Goal: Information Seeking & Learning: Learn about a topic

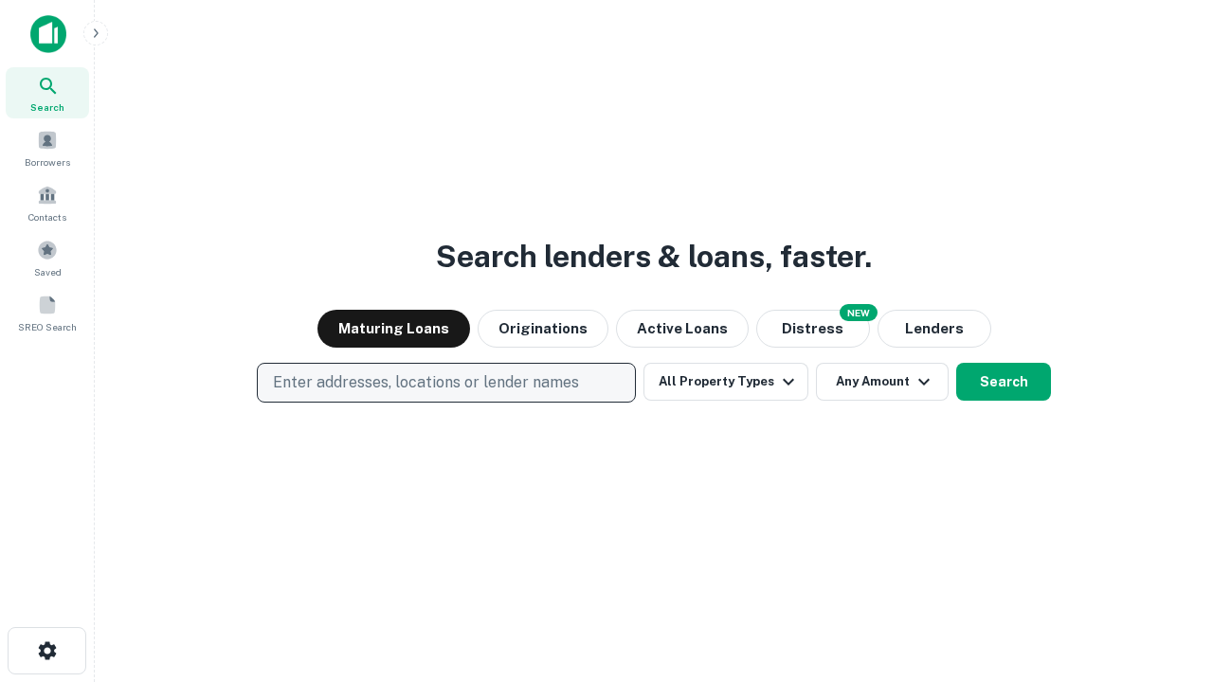
click at [445, 383] on p "Enter addresses, locations or lender names" at bounding box center [426, 382] width 306 height 23
type input "**********"
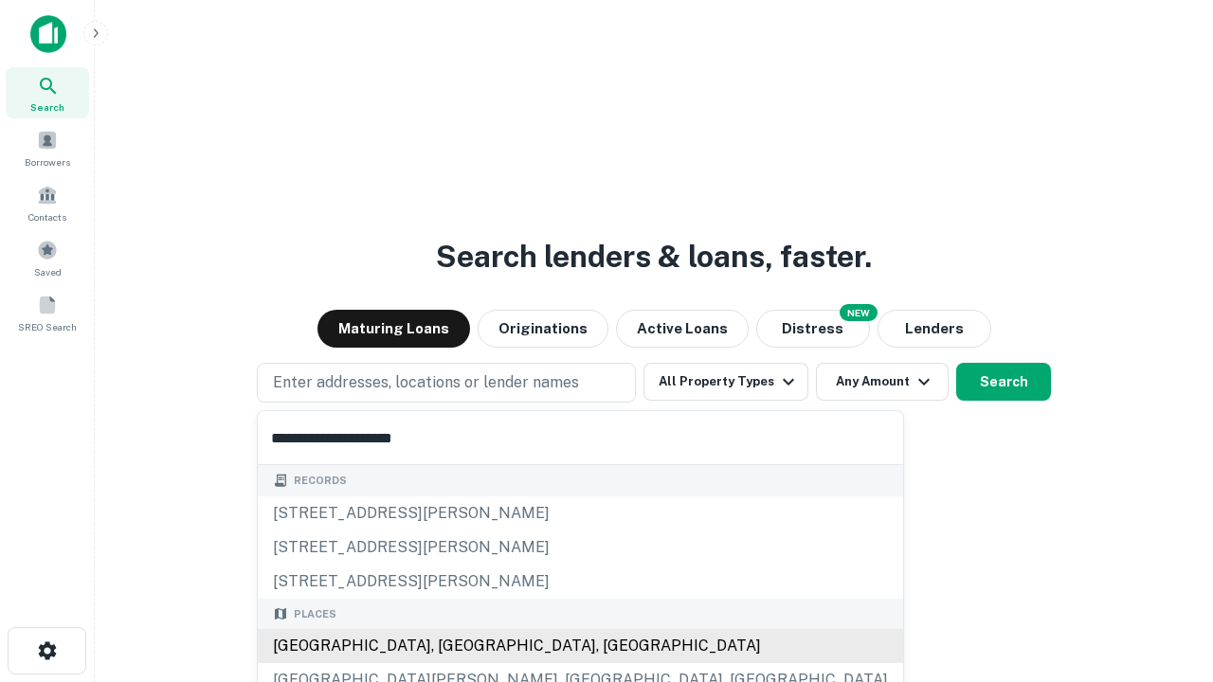
click at [453, 646] on div "Santa Monica, CA, USA" at bounding box center [580, 646] width 645 height 34
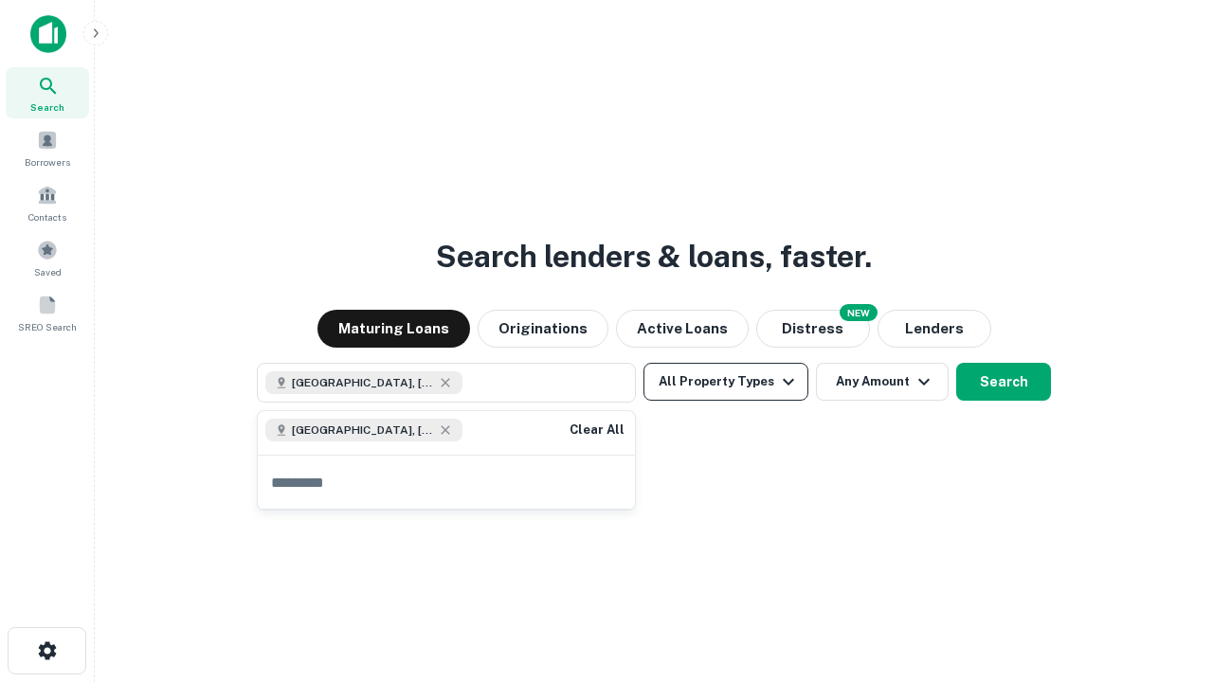
click at [726, 382] on button "All Property Types" at bounding box center [725, 382] width 165 height 38
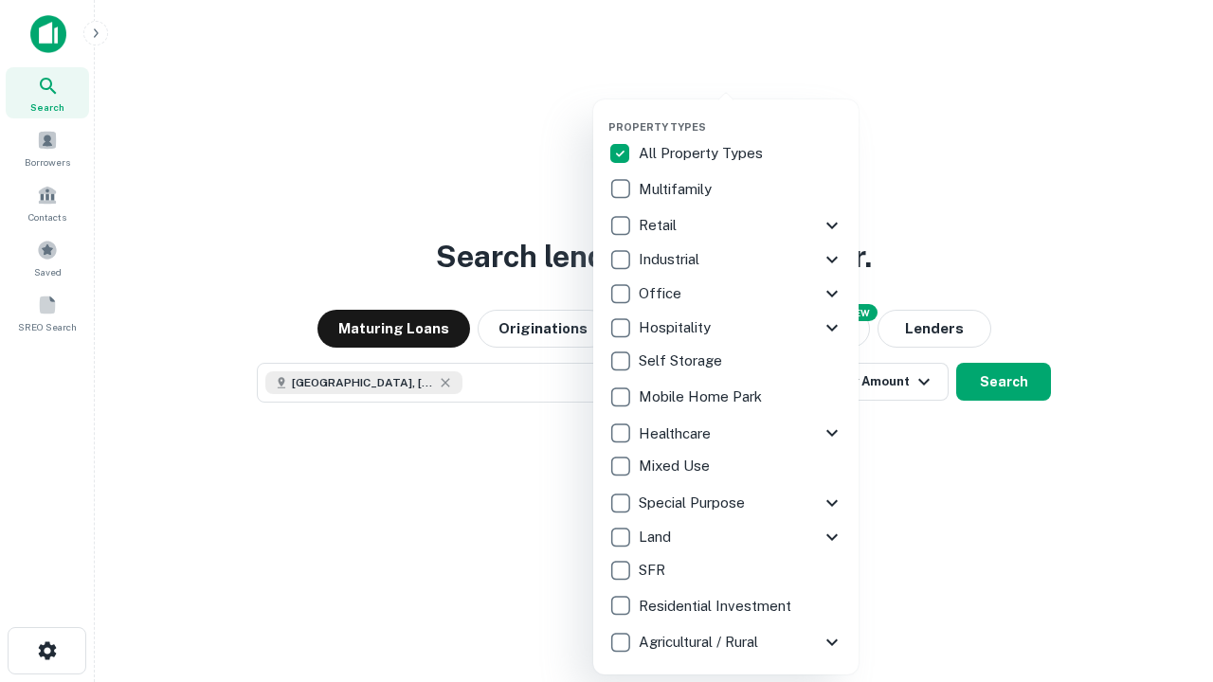
click at [741, 115] on button "button" at bounding box center [740, 115] width 265 height 1
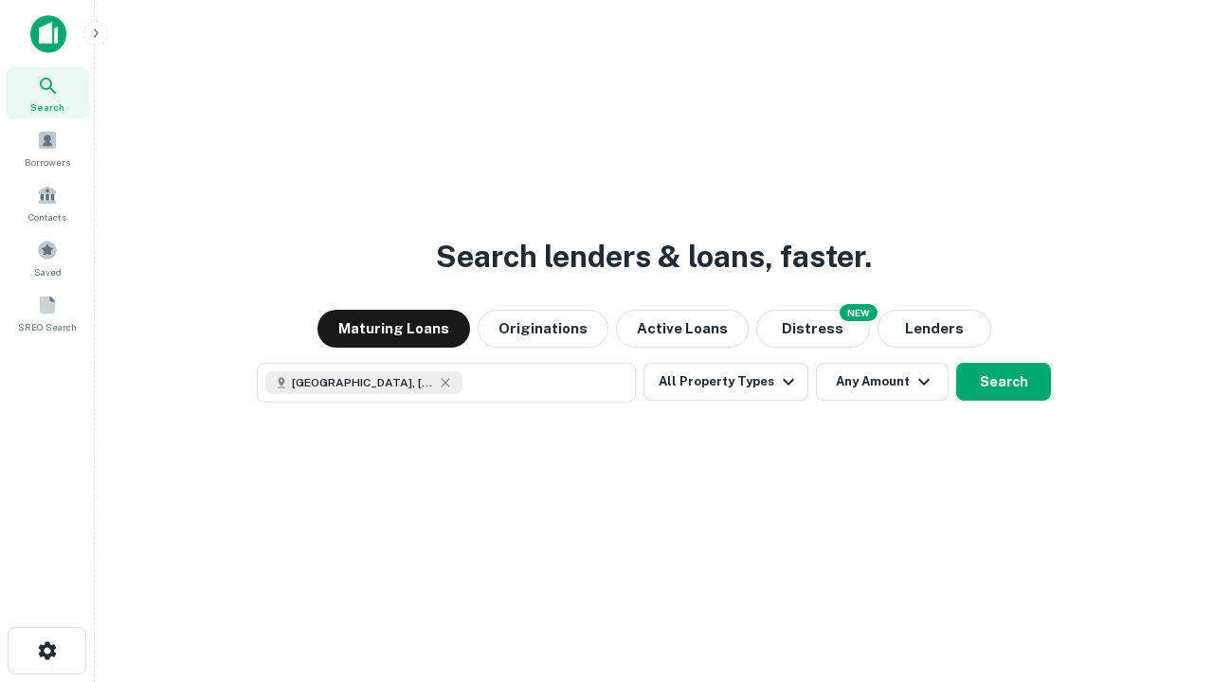
scroll to position [30, 0]
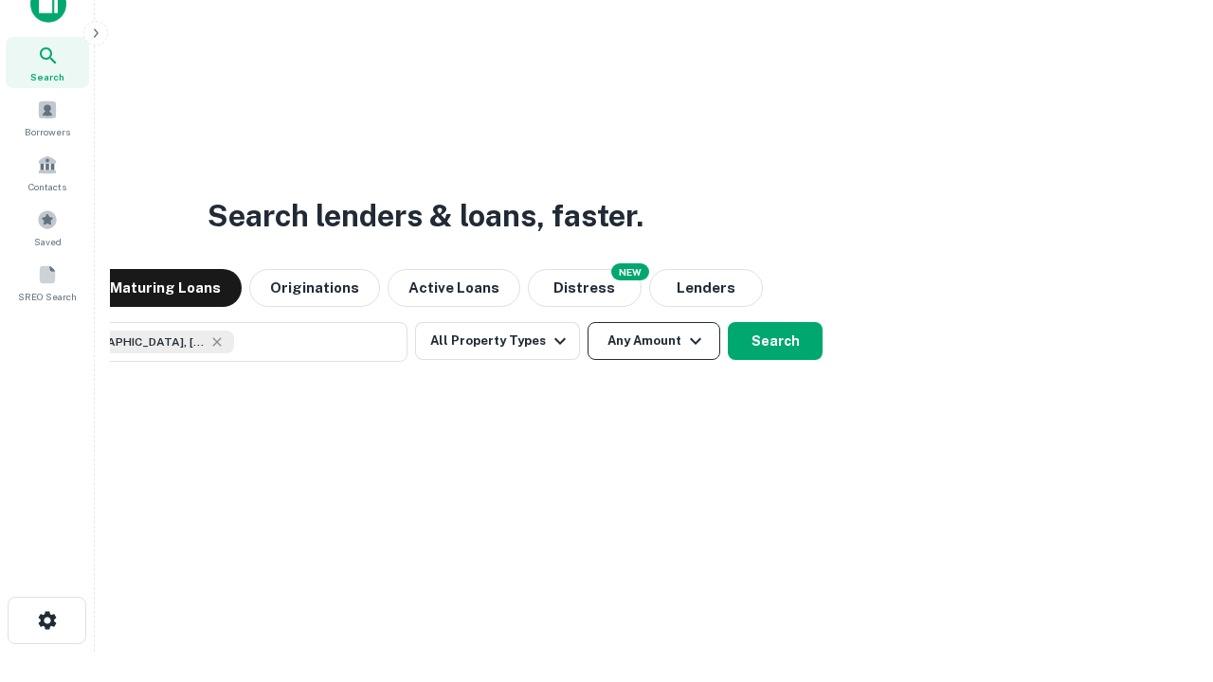
click at [587, 322] on button "Any Amount" at bounding box center [653, 341] width 133 height 38
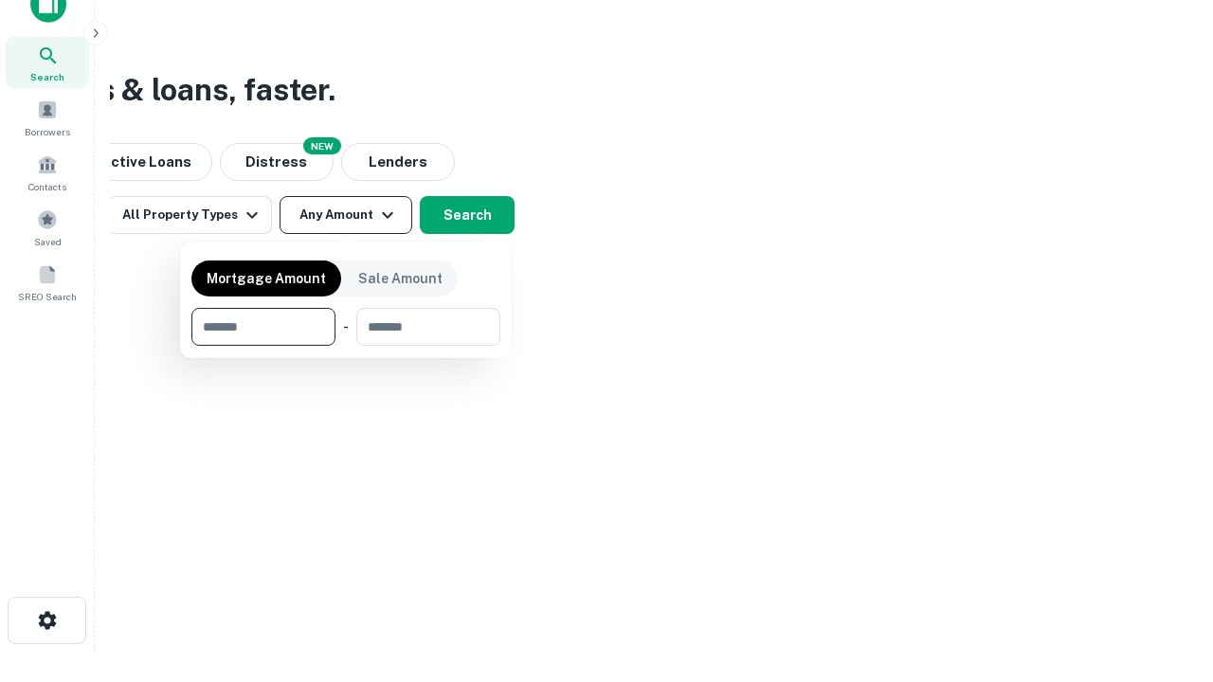
type input "*******"
click at [346, 346] on button "button" at bounding box center [345, 346] width 309 height 1
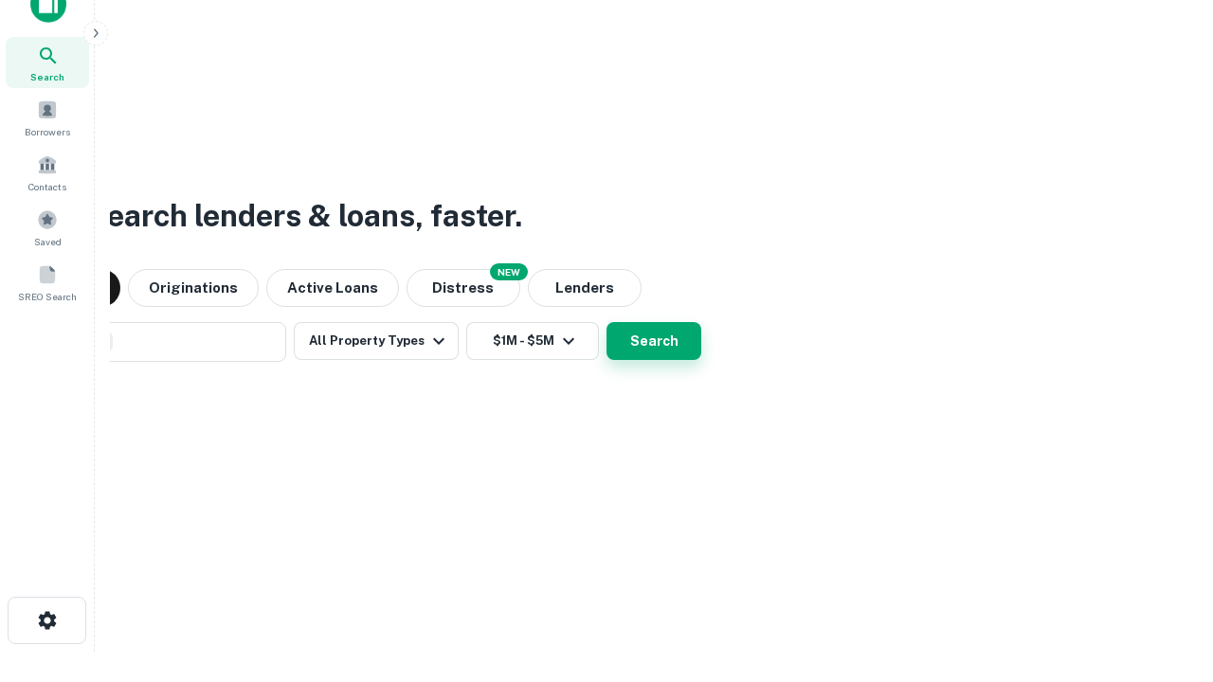
click at [606, 322] on button "Search" at bounding box center [653, 341] width 95 height 38
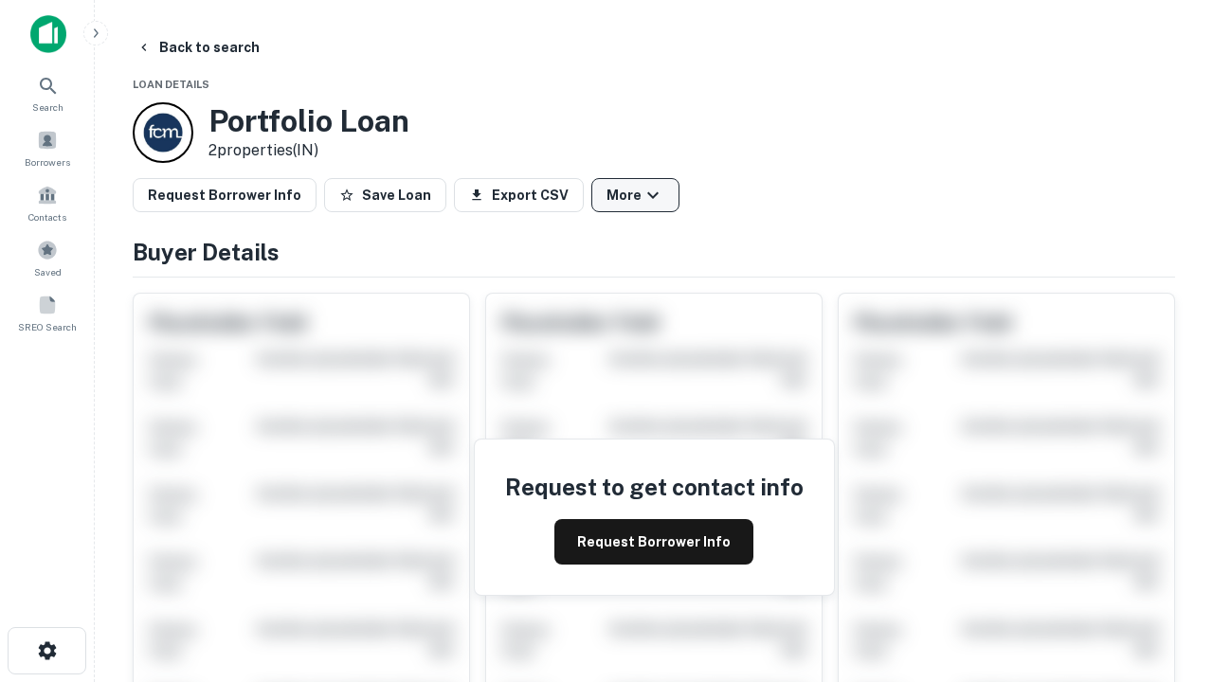
click at [635, 195] on button "More" at bounding box center [635, 195] width 88 height 34
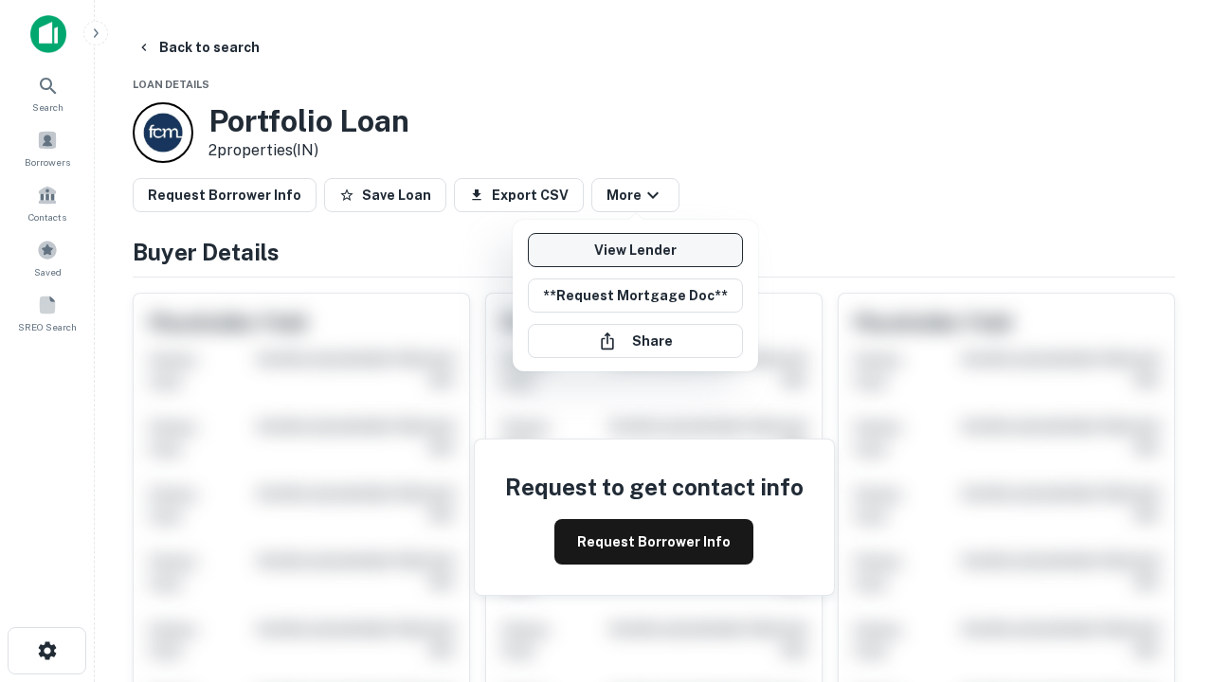
click at [635, 250] on link "View Lender" at bounding box center [635, 250] width 215 height 34
